Goal: Register for event/course

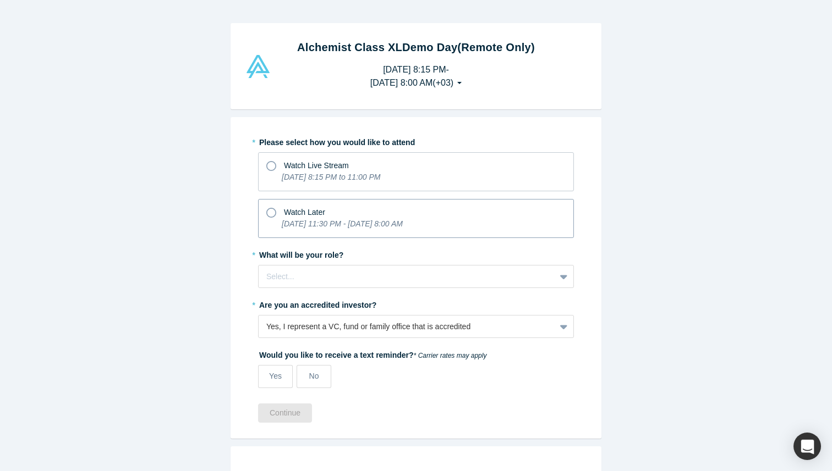
click at [276, 208] on icon at bounding box center [271, 213] width 10 height 10
click at [0, 0] on input "Watch Later [DATE] 11:30 PM - [DATE] 8:00 AM" at bounding box center [0, 0] width 0 height 0
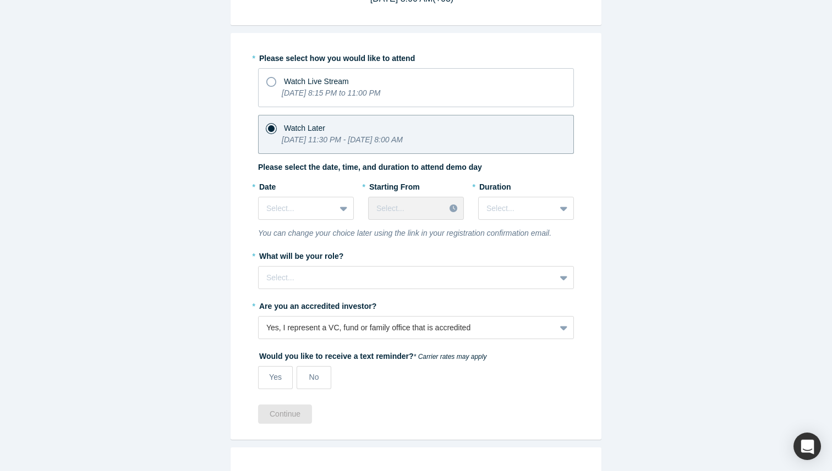
scroll to position [97, 0]
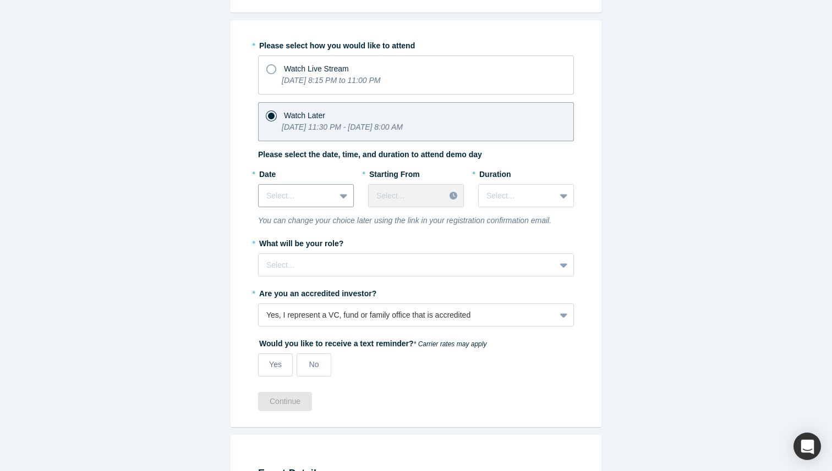
click at [323, 189] on div at bounding box center [296, 196] width 61 height 14
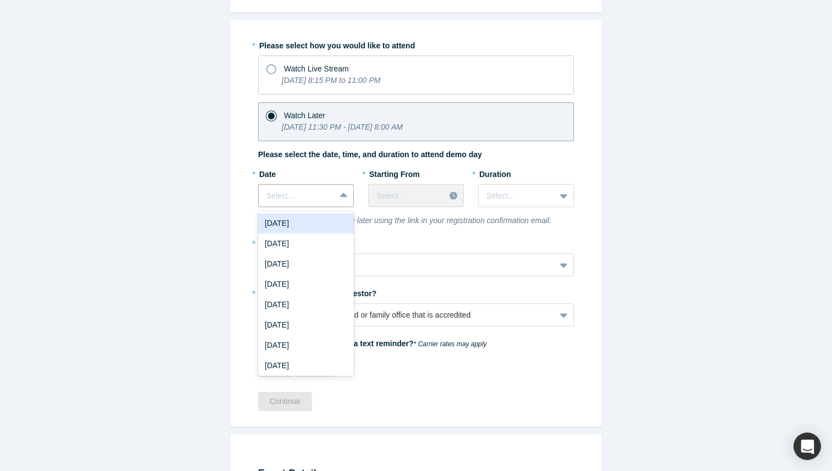
click at [325, 213] on div "[DATE]" at bounding box center [306, 223] width 96 height 20
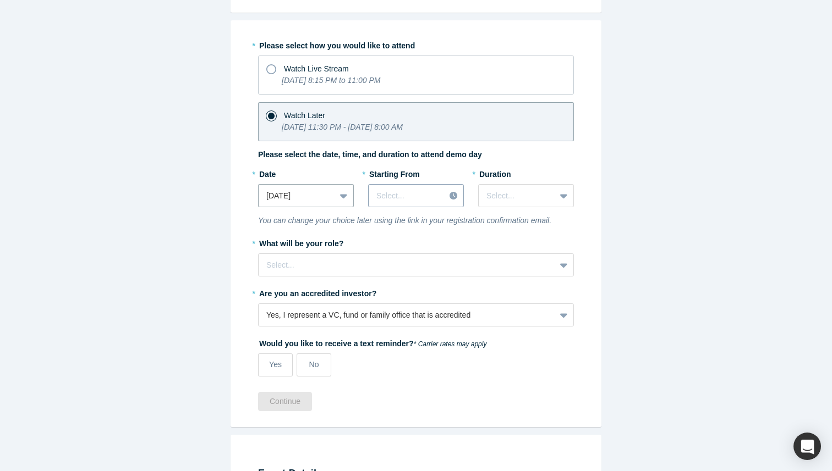
click at [448, 188] on div at bounding box center [454, 196] width 19 height 17
click at [327, 189] on div at bounding box center [296, 196] width 61 height 14
click at [341, 186] on div at bounding box center [345, 196] width 18 height 20
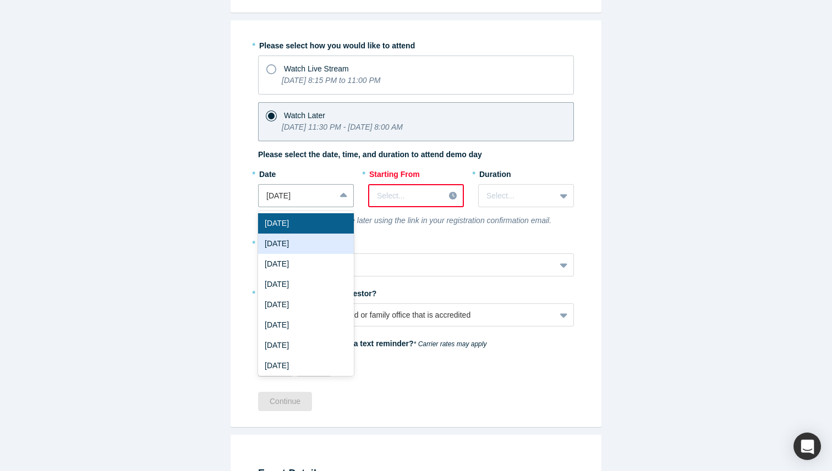
click at [332, 234] on div "[DATE]" at bounding box center [306, 244] width 96 height 20
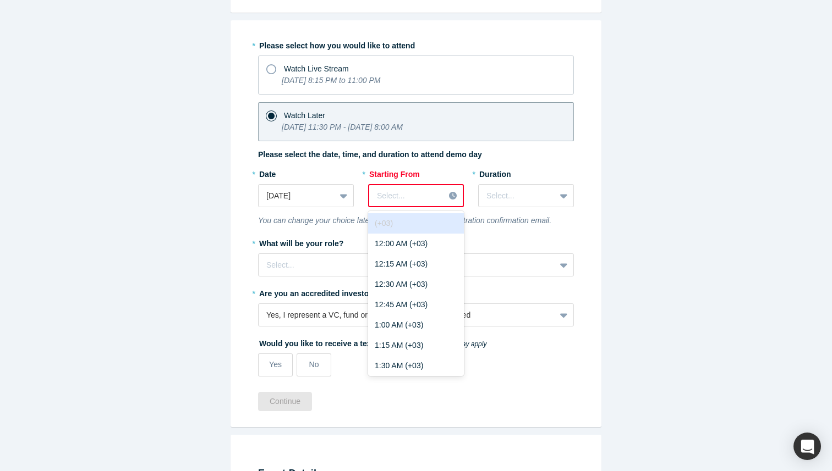
click at [428, 186] on div "Select..." at bounding box center [416, 195] width 96 height 23
click at [425, 234] on div "12:00 AM (+03)" at bounding box center [416, 244] width 96 height 20
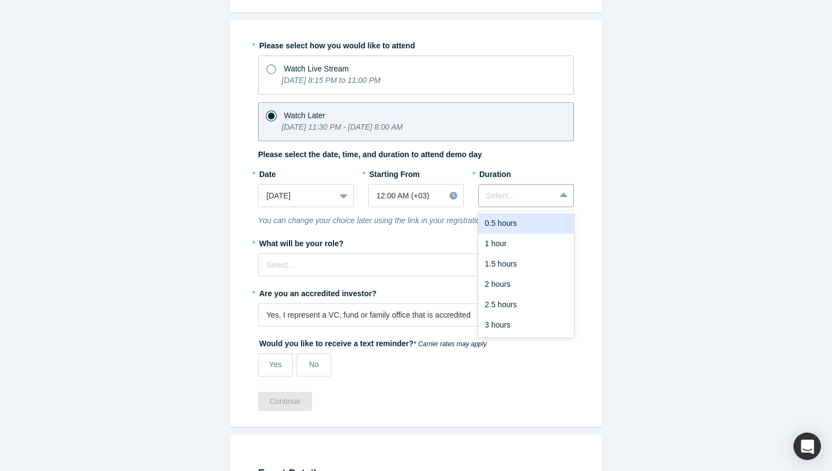
click at [527, 189] on div at bounding box center [516, 196] width 61 height 14
click at [518, 315] on div "3 hours" at bounding box center [526, 325] width 96 height 20
click at [387, 256] on div "Select..." at bounding box center [407, 265] width 297 height 18
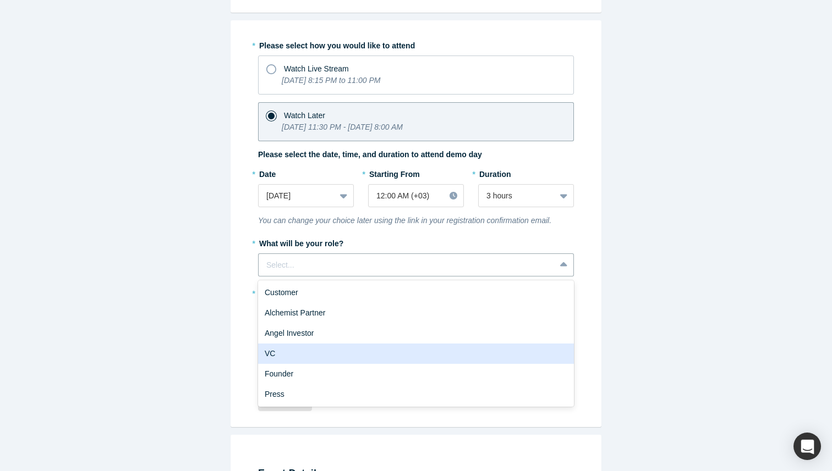
click at [342, 344] on div "VC" at bounding box center [416, 354] width 316 height 20
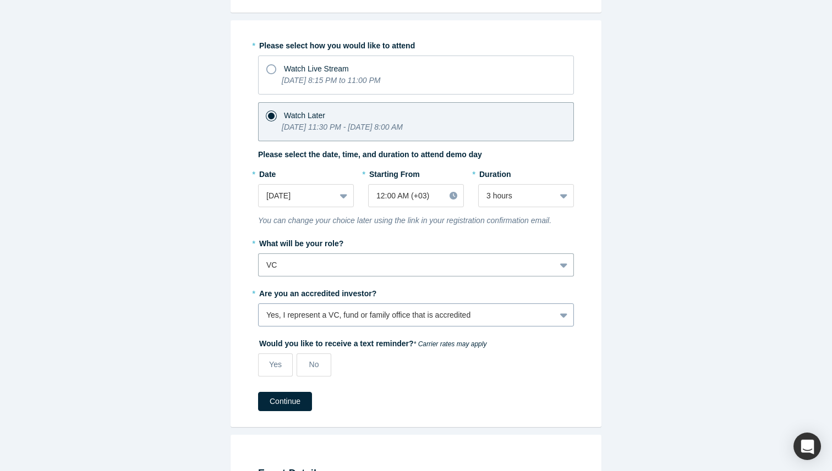
click at [362, 310] on div "Yes, I represent a VC, fund or family office that is accredited" at bounding box center [406, 316] width 281 height 12
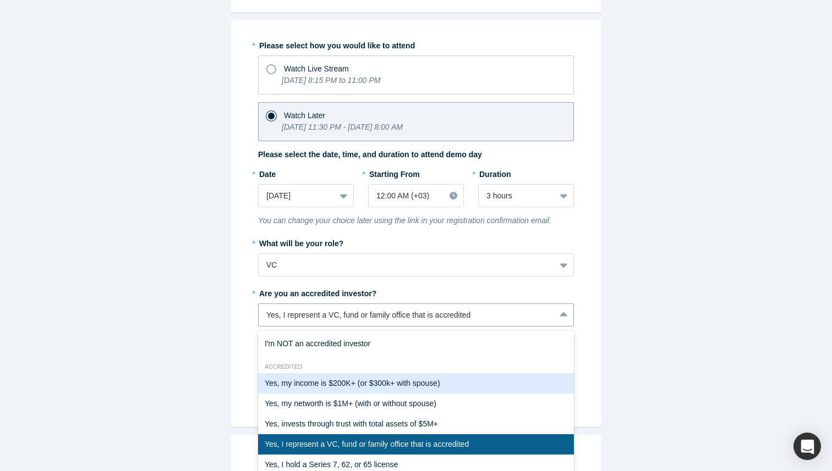
scroll to position [13, 0]
click at [363, 435] on div "Yes, I represent a VC, fund or family office that is accredited" at bounding box center [416, 445] width 316 height 20
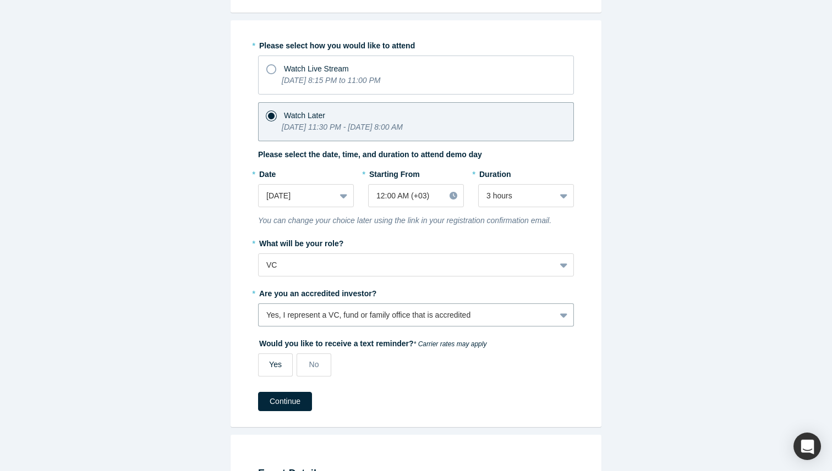
click at [282, 360] on span "Yes" at bounding box center [275, 364] width 13 height 9
click at [0, 0] on input "Yes" at bounding box center [0, 0] width 0 height 0
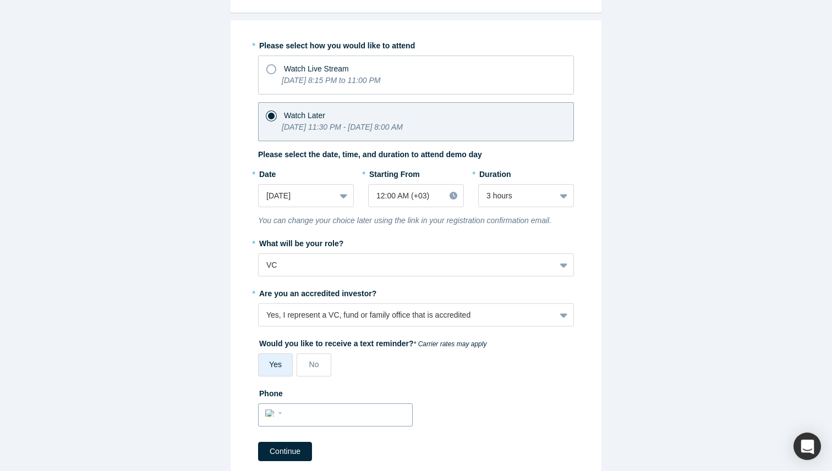
click at [322, 406] on input "tel" at bounding box center [345, 414] width 120 height 16
click at [284, 405] on div "International [GEOGRAPHIC_DATA] [GEOGRAPHIC_DATA] [GEOGRAPHIC_DATA] [GEOGRAPHIC…" at bounding box center [275, 413] width 20 height 16
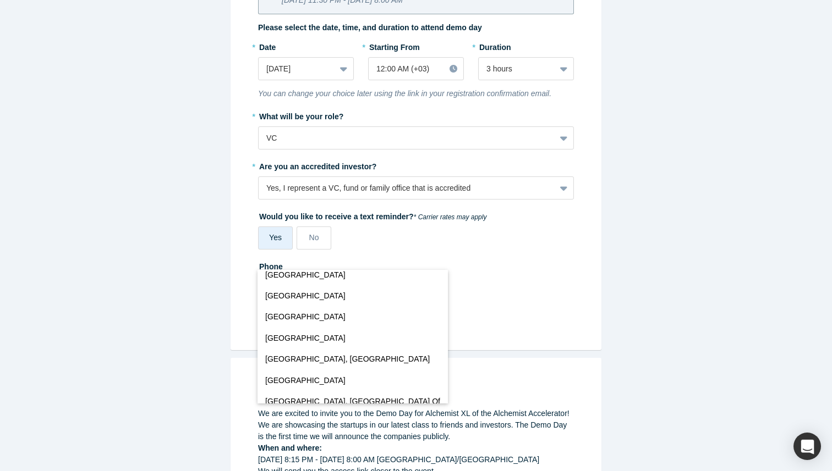
scroll to position [4442, 0]
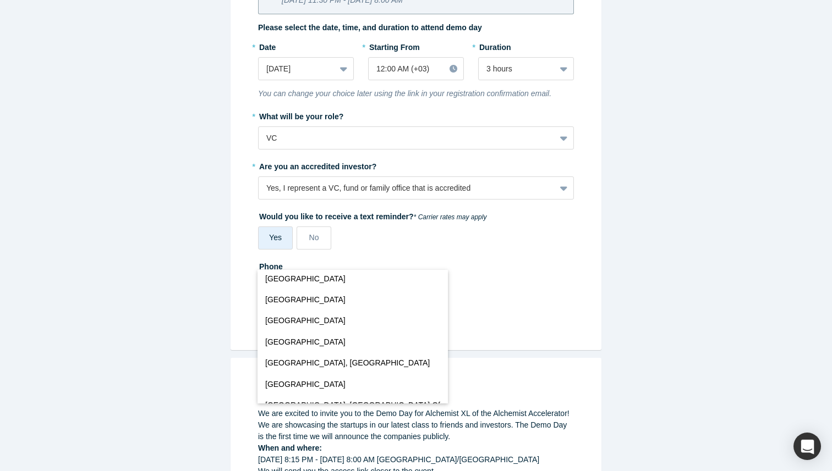
select select "TR"
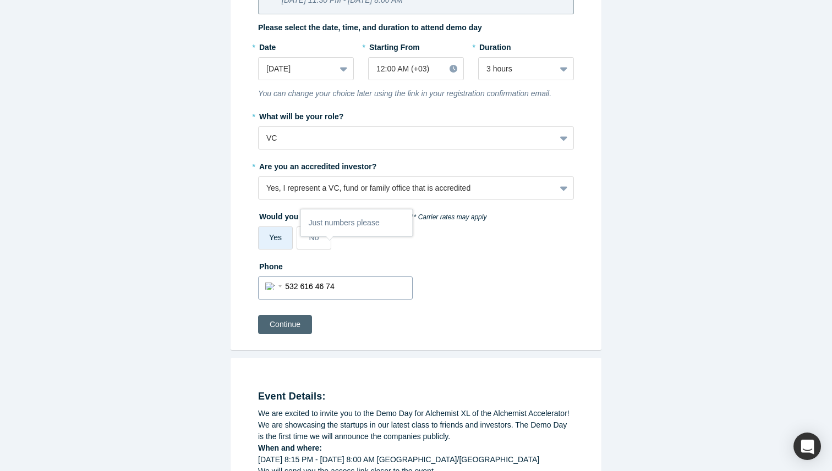
type input "532 616 46 74"
click at [296, 315] on button "Continue" at bounding box center [285, 324] width 54 height 19
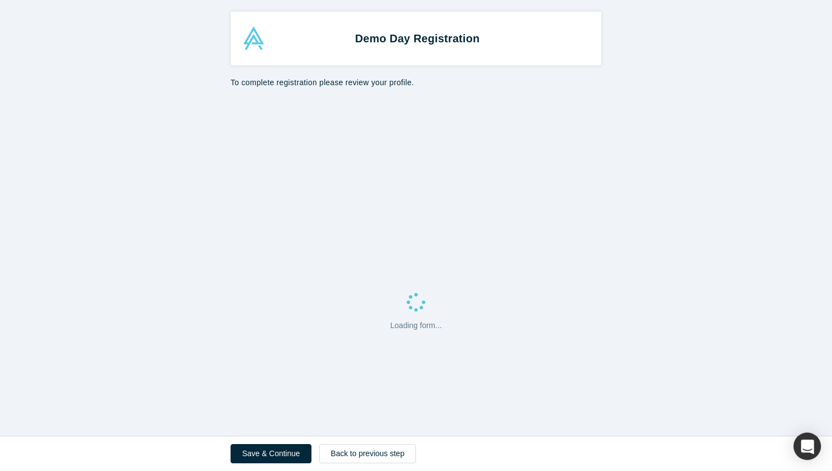
select select "TR"
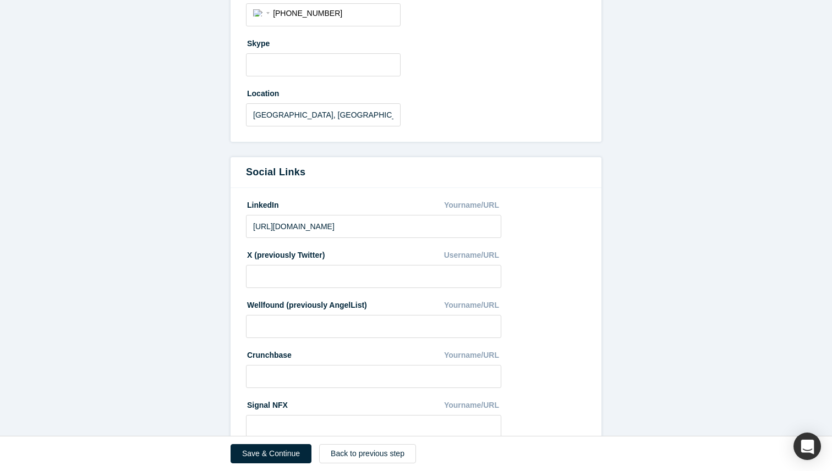
scroll to position [470, 0]
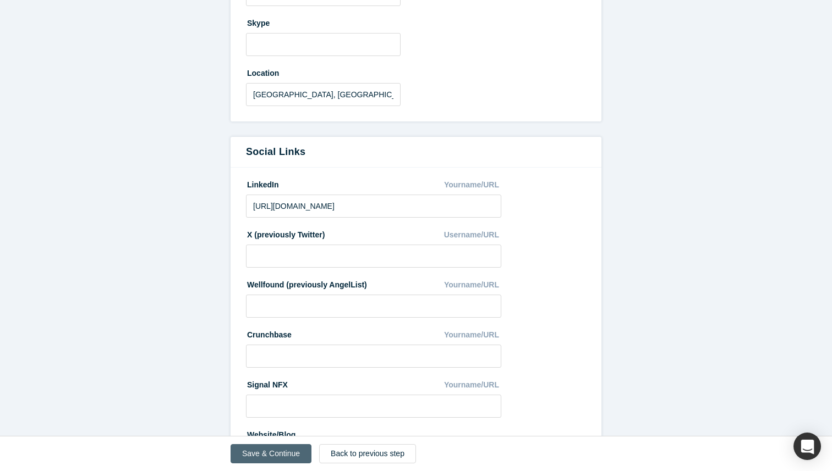
click at [300, 459] on button "Save & Continue" at bounding box center [271, 454] width 81 height 19
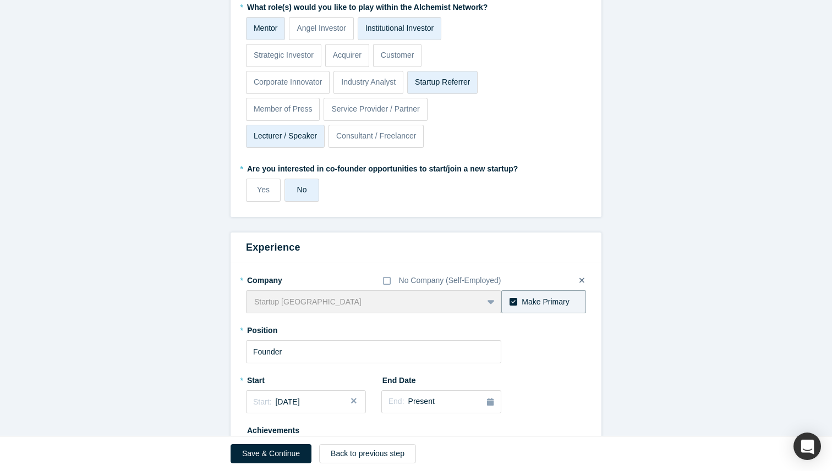
scroll to position [390, 0]
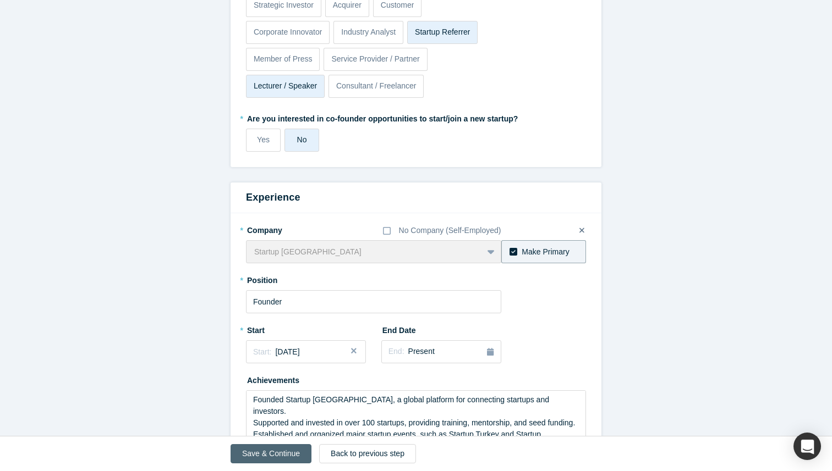
click at [294, 451] on button "Save & Continue" at bounding box center [271, 454] width 81 height 19
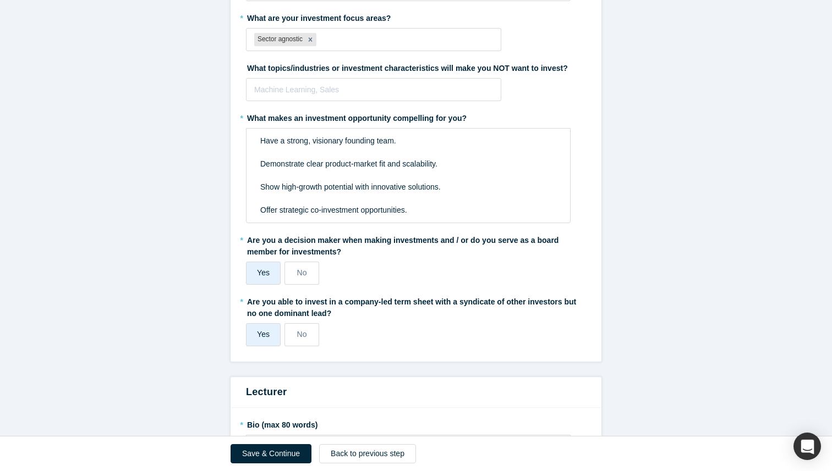
scroll to position [897, 0]
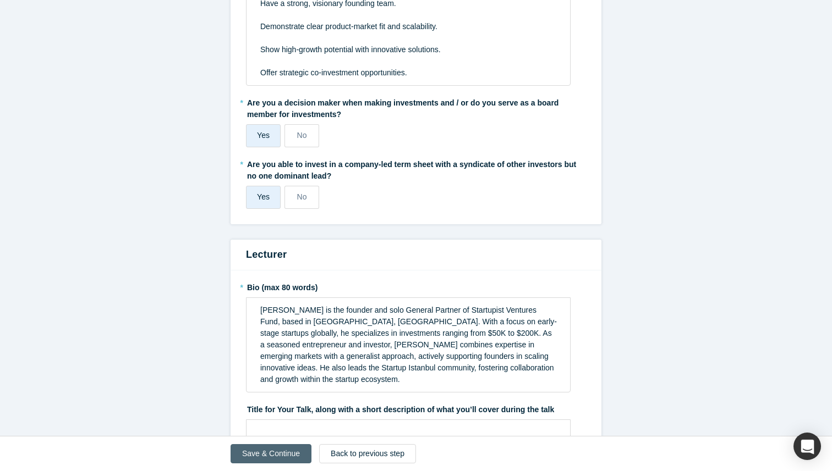
click at [299, 452] on button "Save & Continue" at bounding box center [271, 454] width 81 height 19
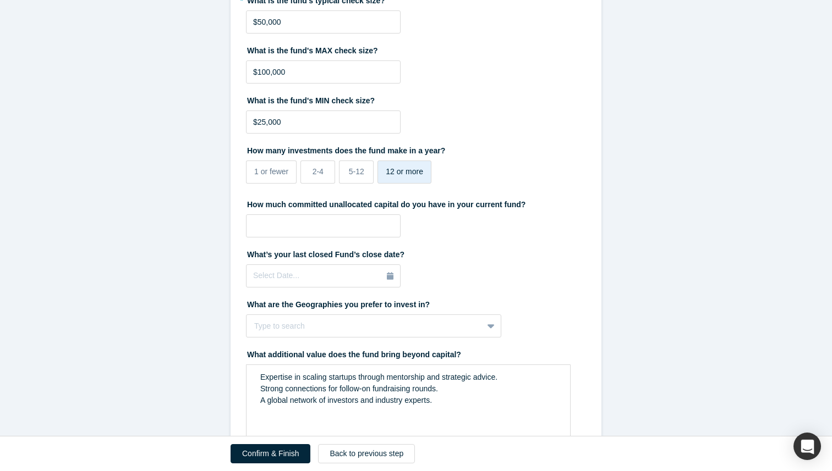
scroll to position [363, 0]
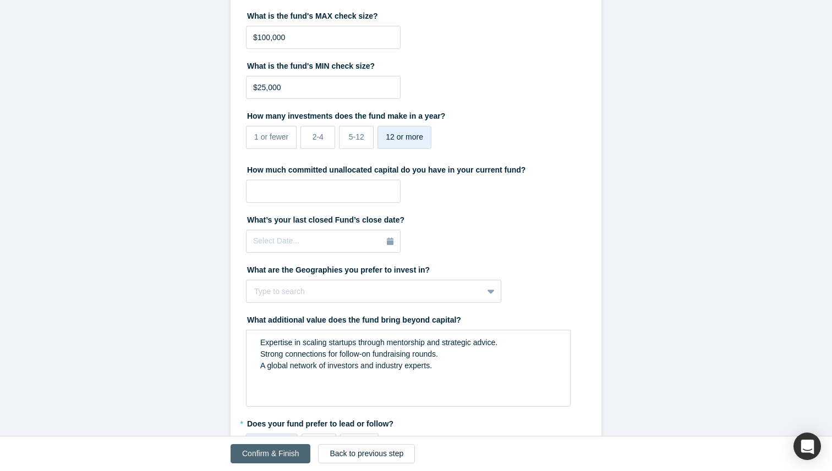
click at [278, 458] on button "Confirm & Finish" at bounding box center [271, 454] width 80 height 19
